Goal: Register for event/course

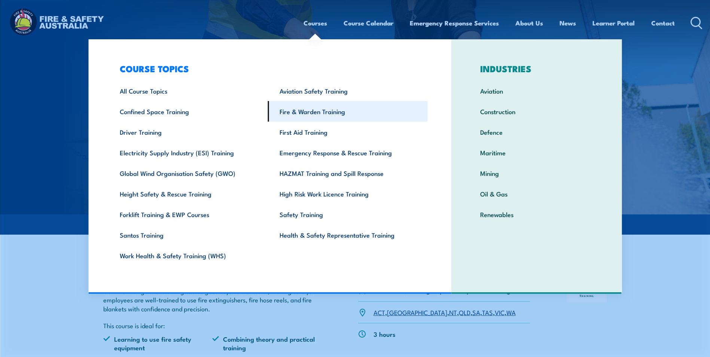
click at [335, 119] on link "Fire & Warden Training" at bounding box center [348, 111] width 160 height 21
click at [336, 116] on link "Fire & Warden Training" at bounding box center [348, 111] width 160 height 21
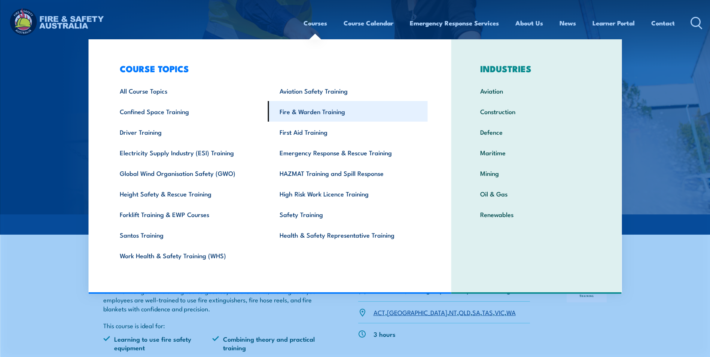
click at [336, 116] on link "Fire & Warden Training" at bounding box center [348, 111] width 160 height 21
click at [305, 106] on link "Fire & Warden Training" at bounding box center [348, 111] width 160 height 21
click at [324, 113] on link "Fire & Warden Training" at bounding box center [348, 111] width 160 height 21
click at [357, 112] on link "Fire & Warden Training" at bounding box center [348, 111] width 160 height 21
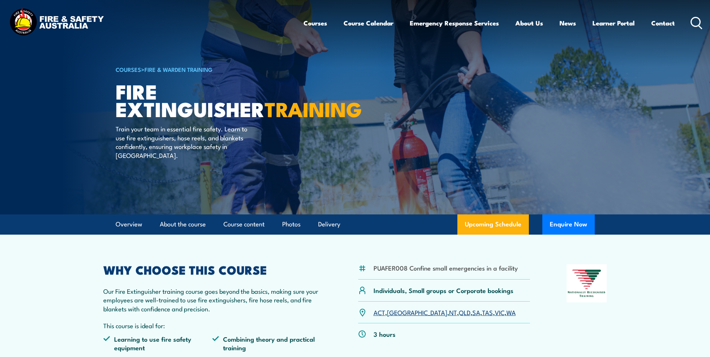
click at [701, 27] on icon at bounding box center [699, 26] width 3 height 3
click at [693, 26] on icon at bounding box center [697, 23] width 12 height 12
click at [700, 25] on icon at bounding box center [697, 23] width 12 height 12
